Goal: Information Seeking & Learning: Learn about a topic

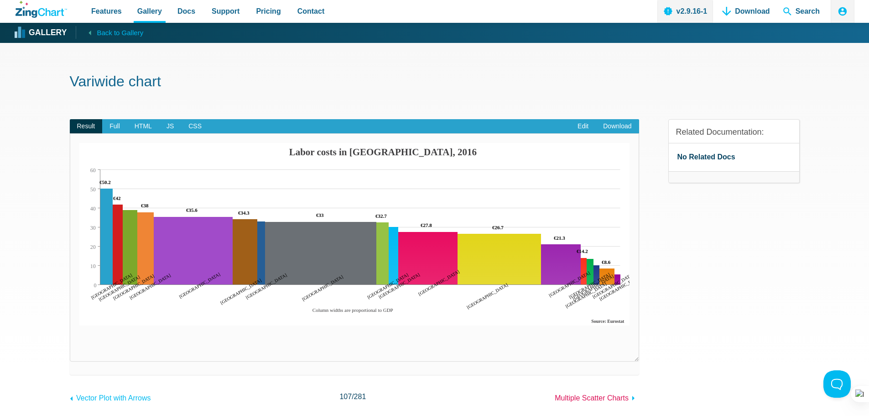
click at [598, 397] on span "Multiple Scatter Charts" at bounding box center [592, 398] width 74 height 8
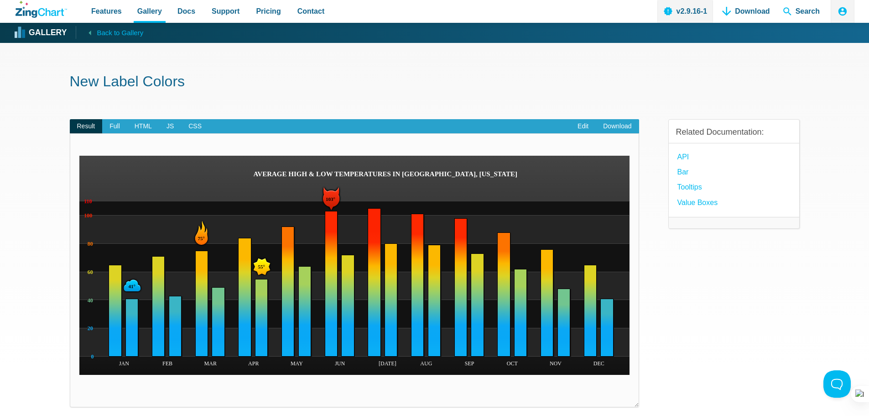
scroll to position [46, 0]
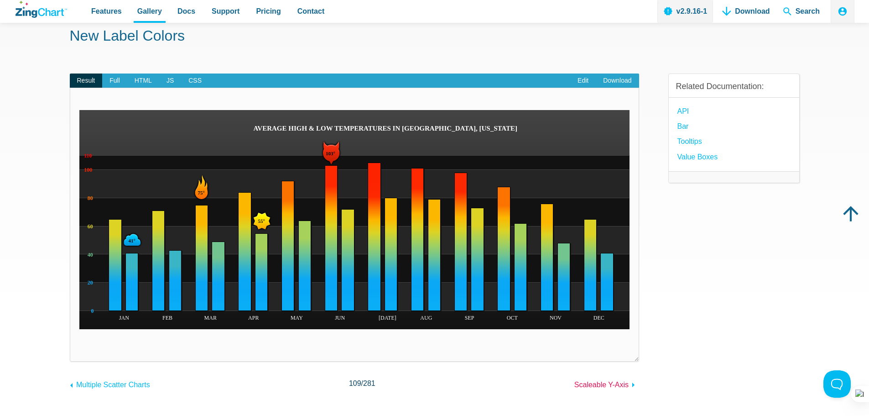
click at [603, 381] on span "Scaleable Y-Axis" at bounding box center [602, 385] width 54 height 8
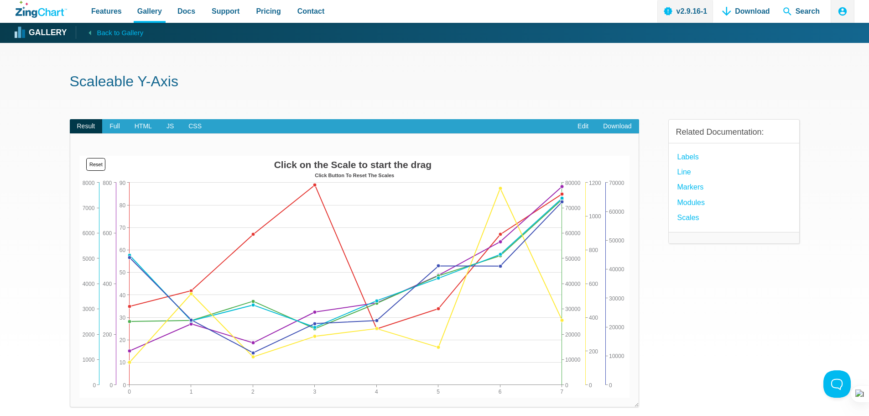
click at [420, 94] on div "Scaleable Y-Axis Result Full HTML JS CSS Edit Download ​ Powered by ZingChart C…" at bounding box center [435, 277] width 730 height 469
click at [392, 6] on div "Features Gallery Browse by Chart Type Browse by Features Browse by Use Case Doc…" at bounding box center [435, 11] width 840 height 23
click at [406, 9] on div "Features Gallery Browse by Chart Type Browse by Features Browse by Use Case Doc…" at bounding box center [435, 11] width 840 height 23
